Goal: Check status

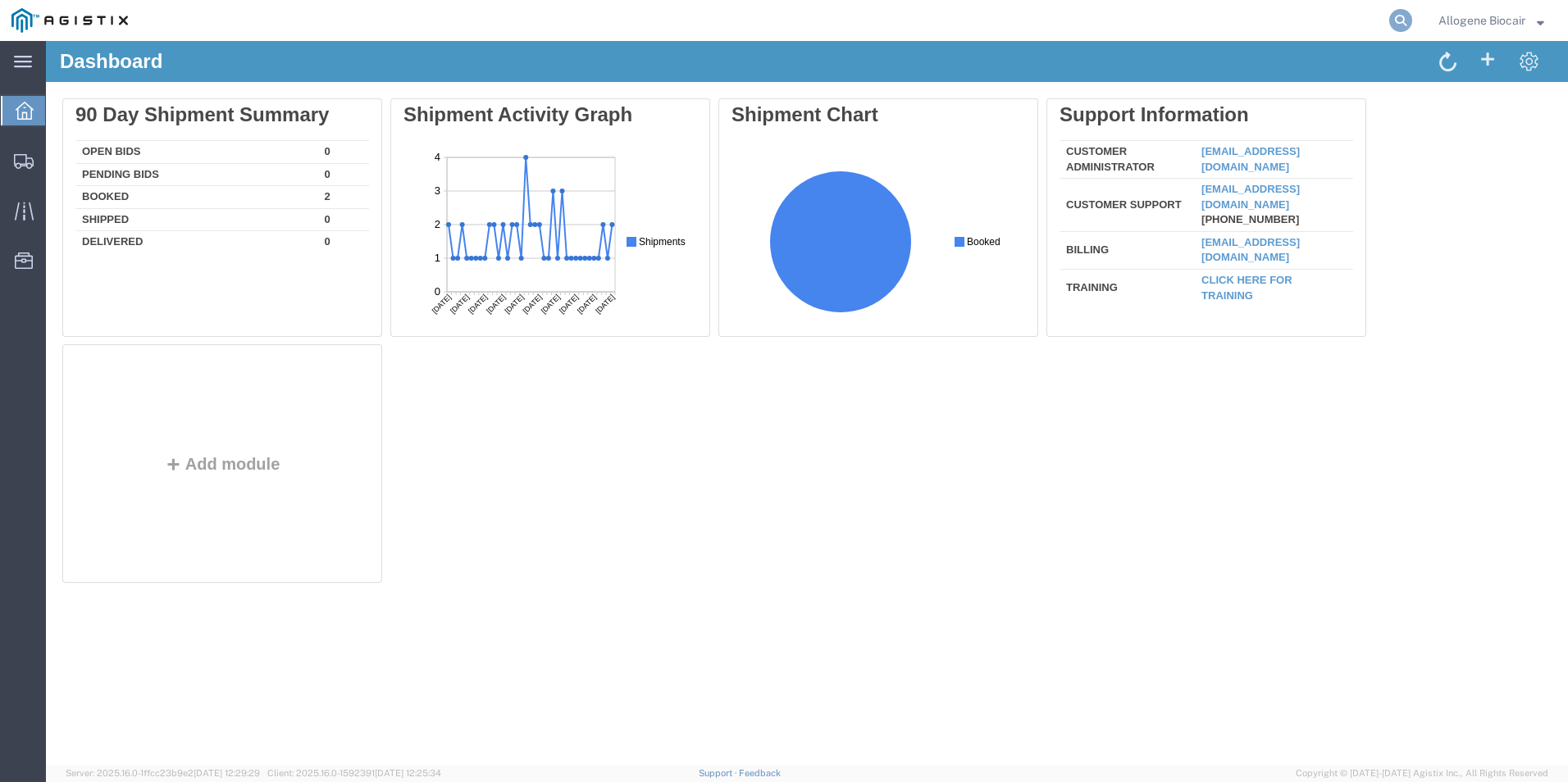
click at [1395, 18] on icon at bounding box center [1401, 20] width 23 height 23
type input "424659"
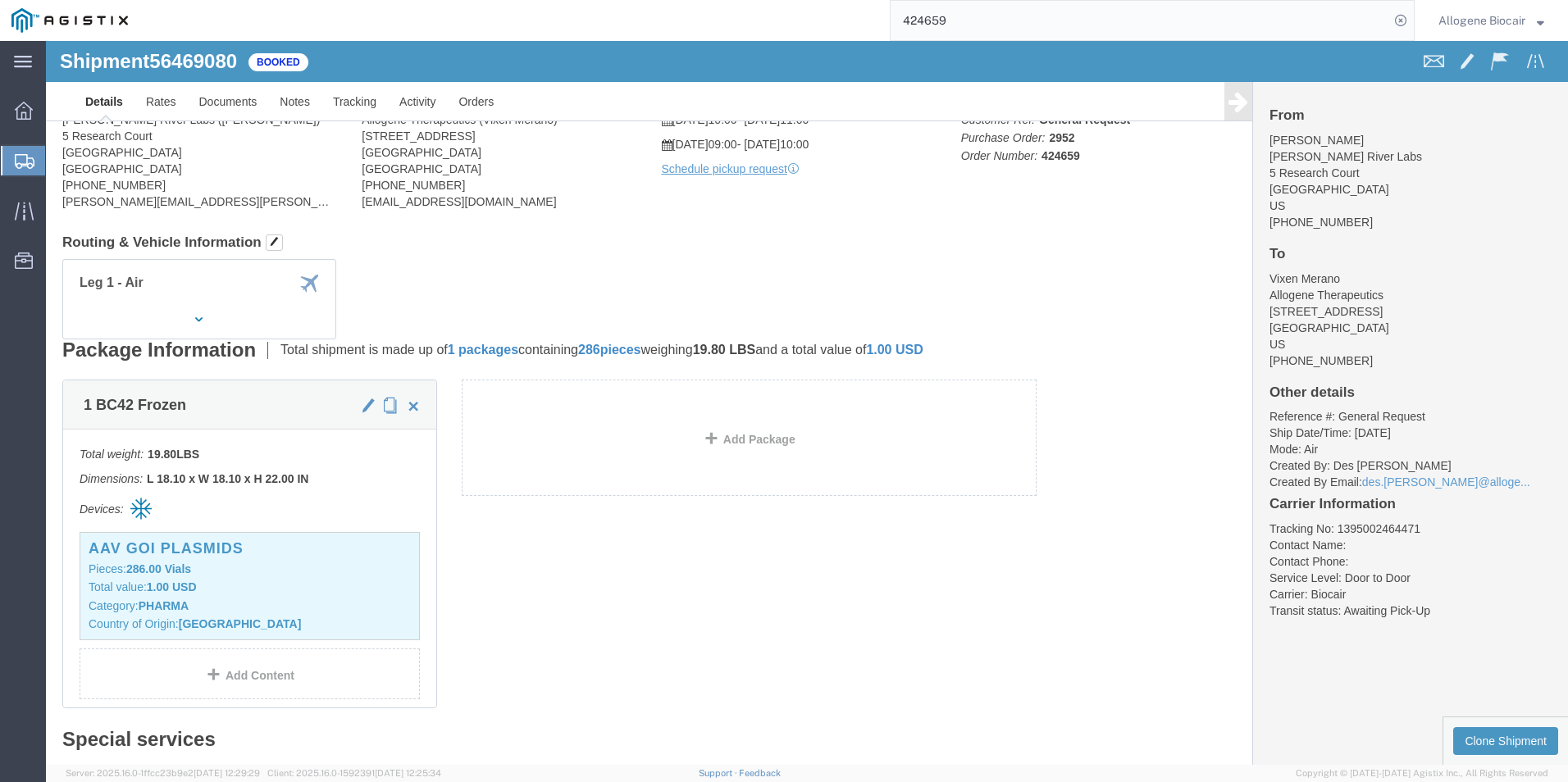
scroll to position [246, 0]
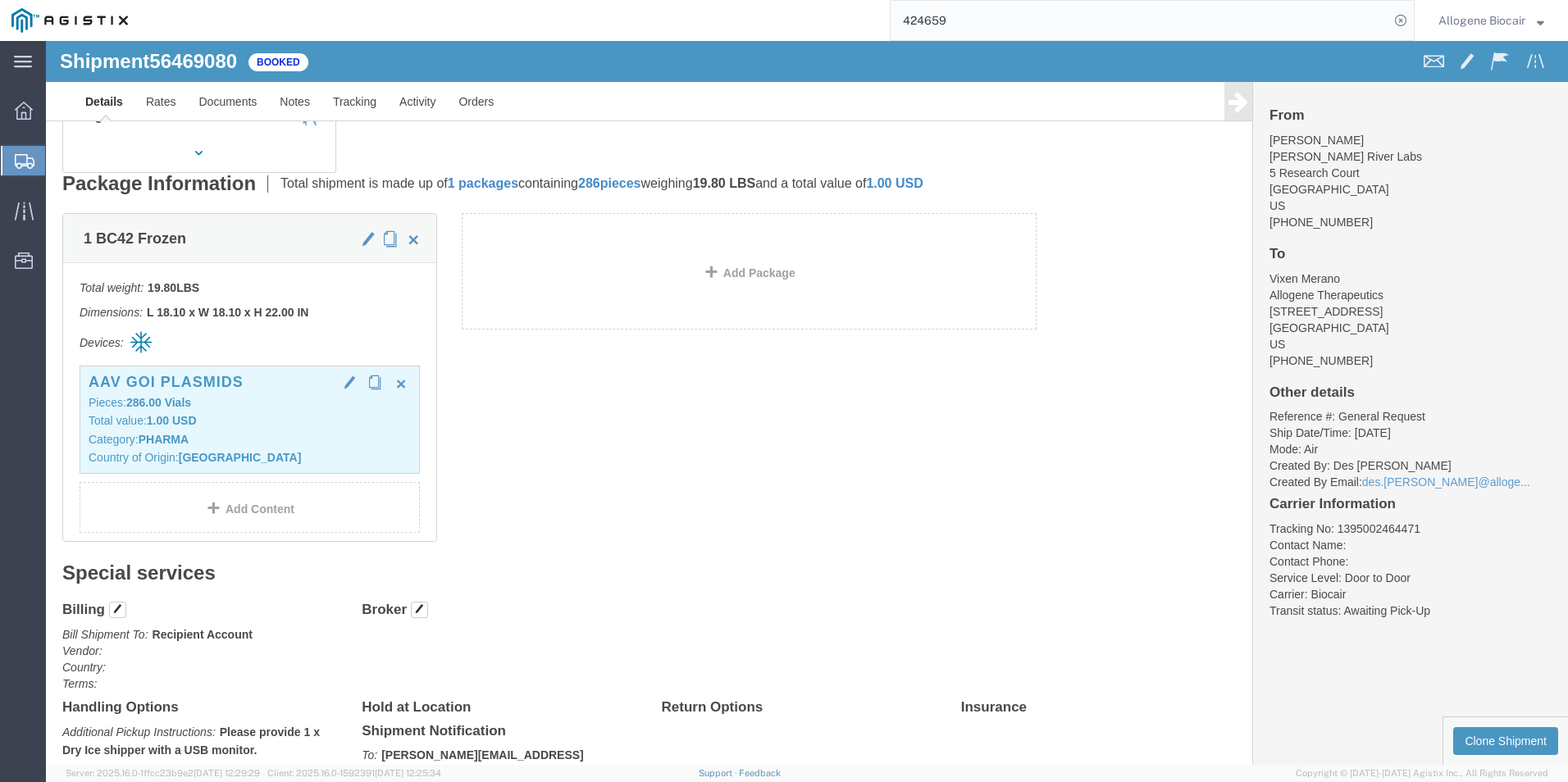
click p "Total value: 1.00 USD"
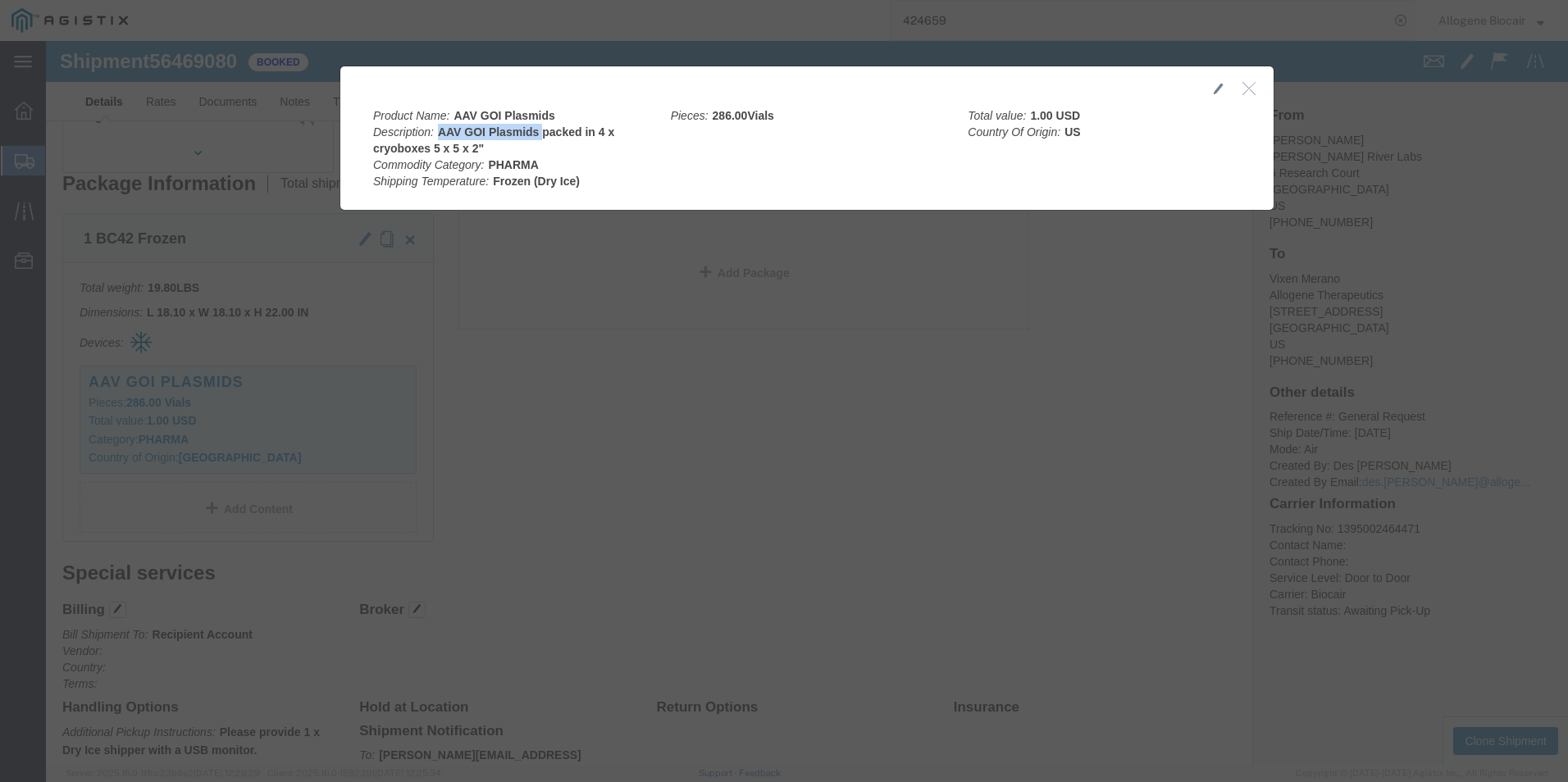
drag, startPoint x: 388, startPoint y: 90, endPoint x: 490, endPoint y: 96, distance: 102.2
click div "Product Name: AAV GOI Plasmids Description: AAV GOI Plasmids packed in 4 x cryo…"
drag, startPoint x: 489, startPoint y: 95, endPoint x: 478, endPoint y: 92, distance: 11.4
copy b "AAV GOI Plasmids"
click icon "button"
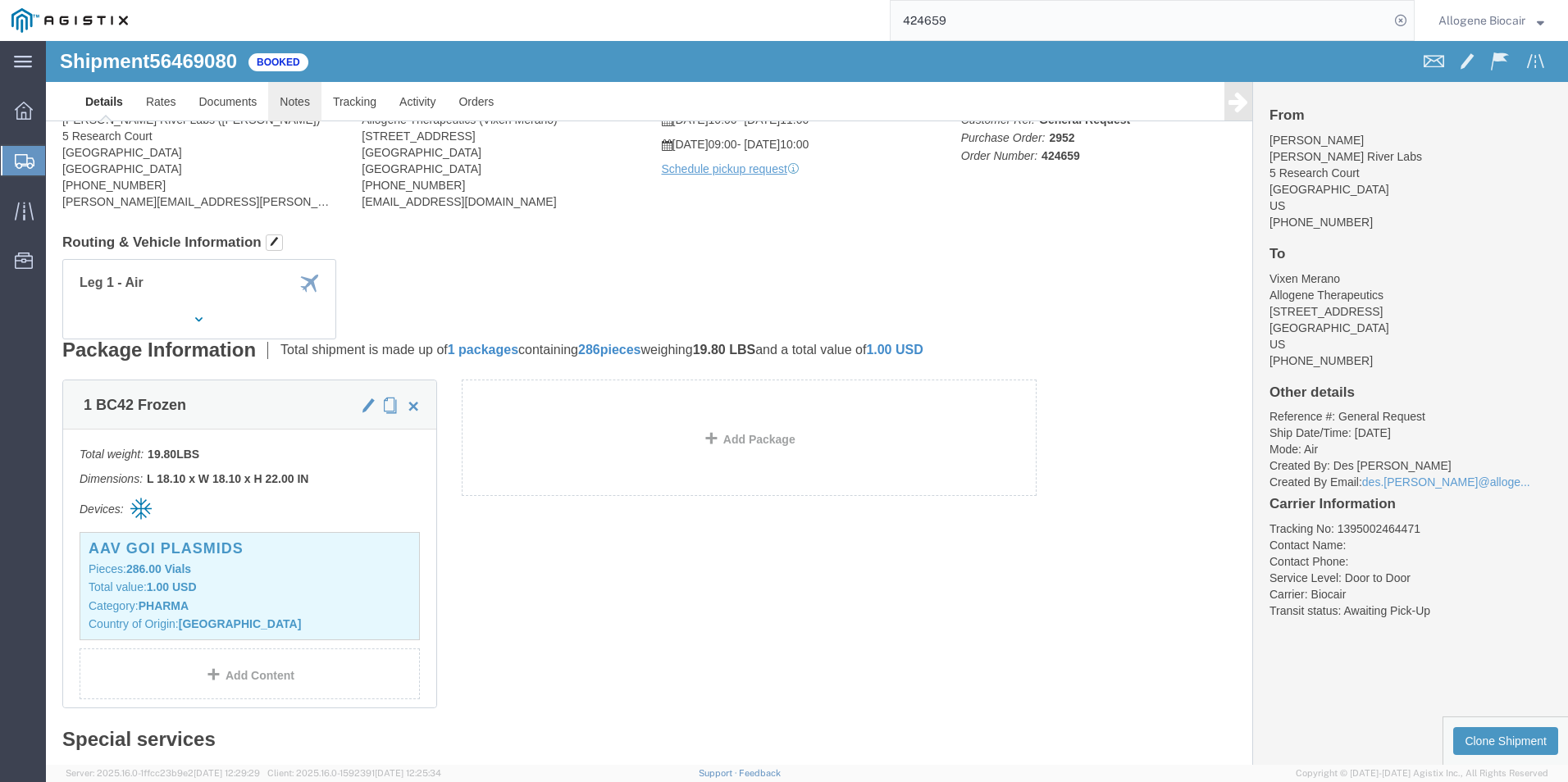
scroll to position [0, 0]
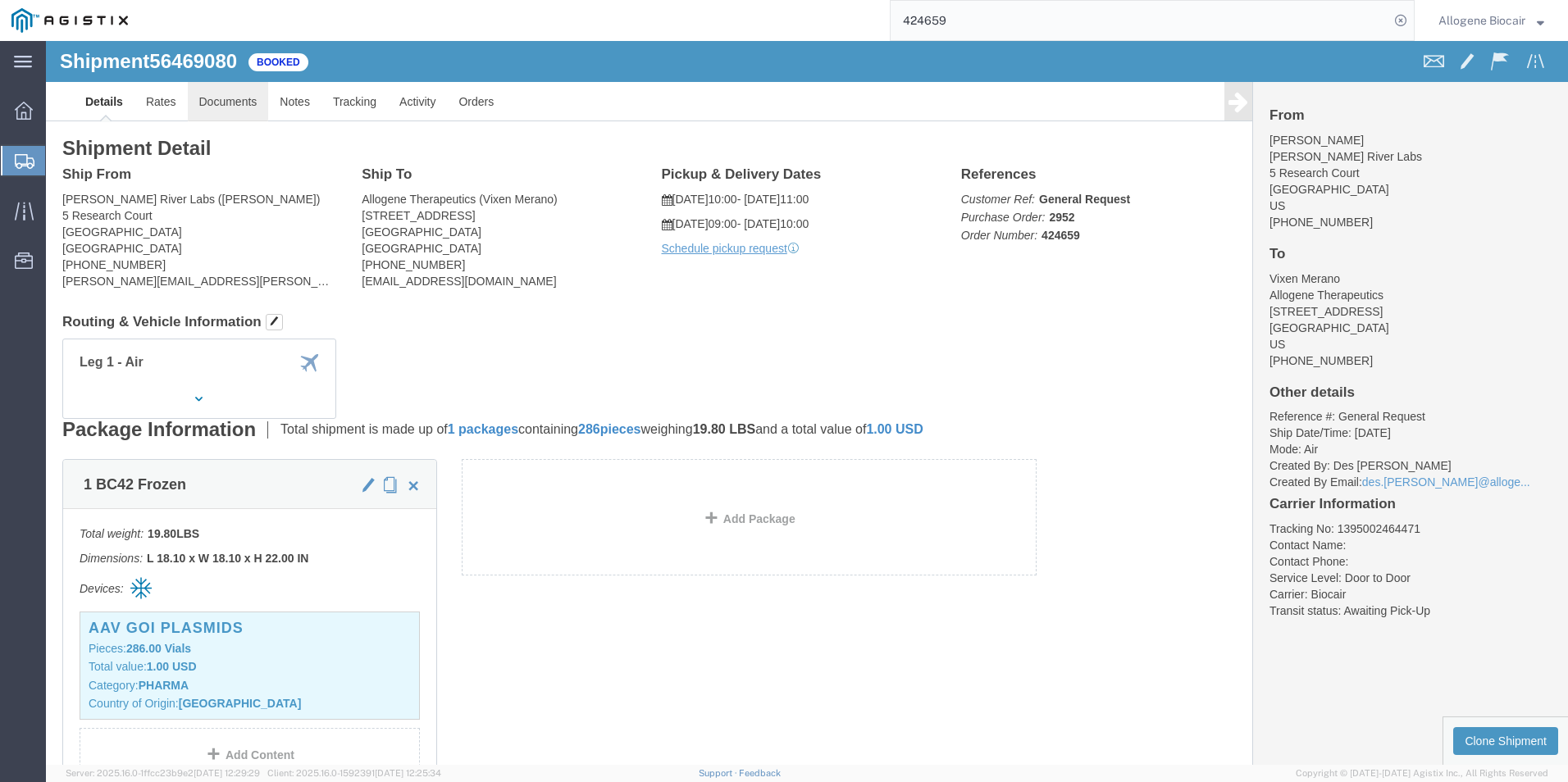
click link "Documents"
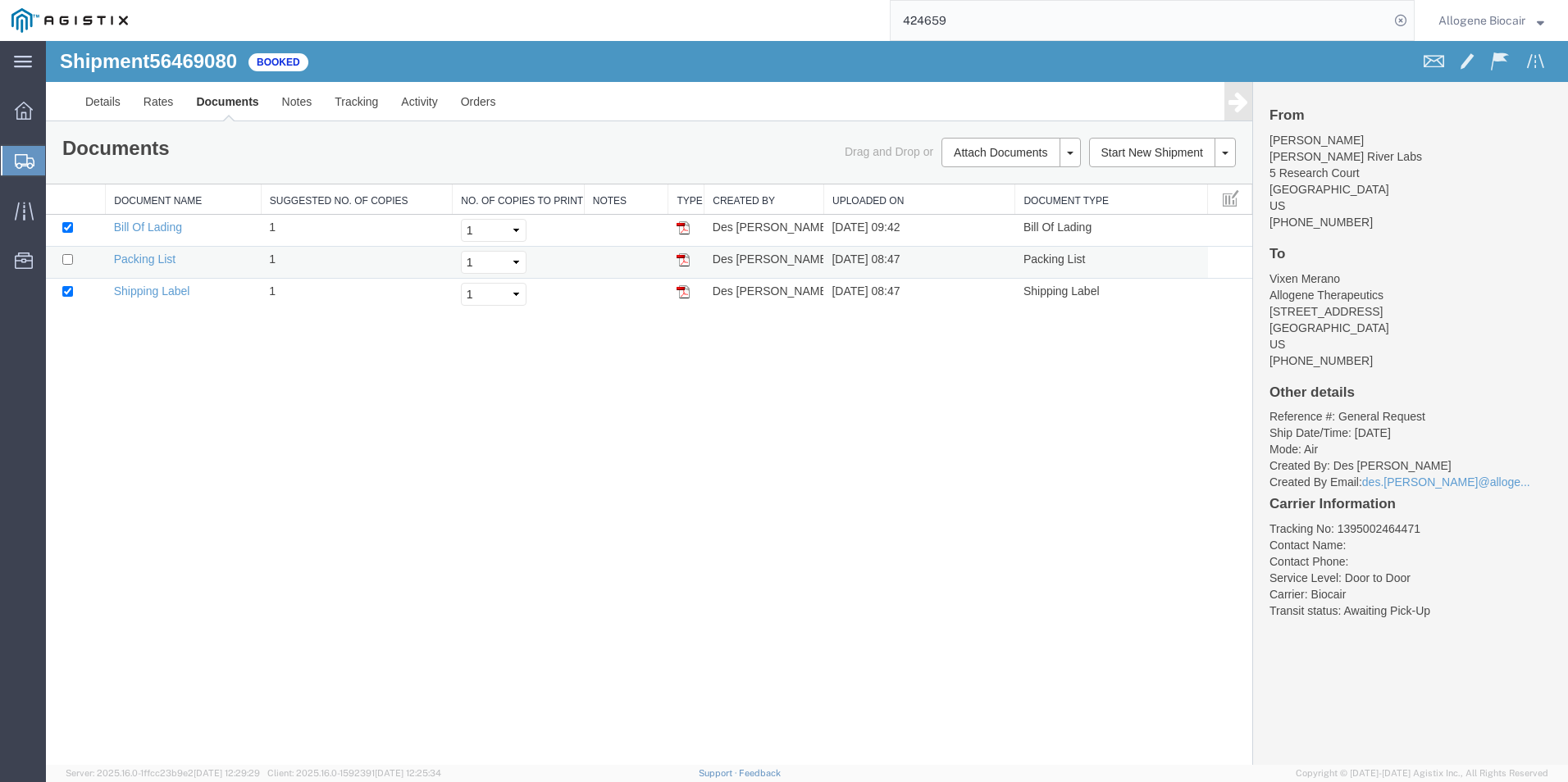
click at [682, 260] on img at bounding box center [683, 260] width 13 height 13
